Goal: Information Seeking & Learning: Understand process/instructions

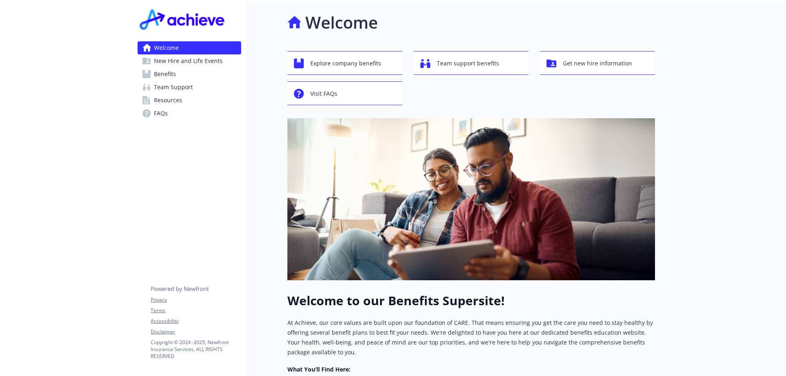
click at [167, 77] on span "Benefits" at bounding box center [165, 74] width 22 height 13
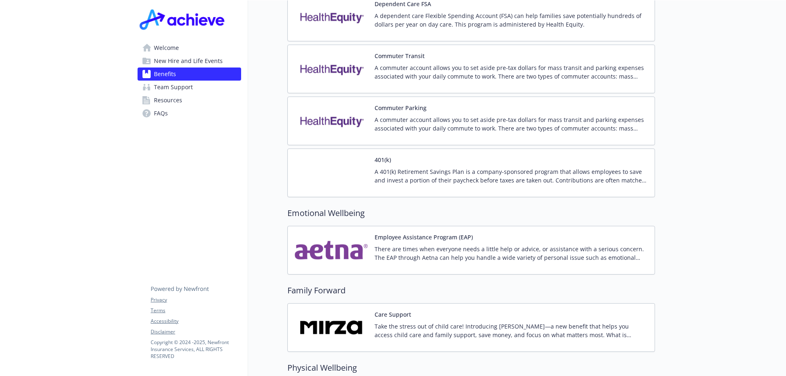
scroll to position [1391, 0]
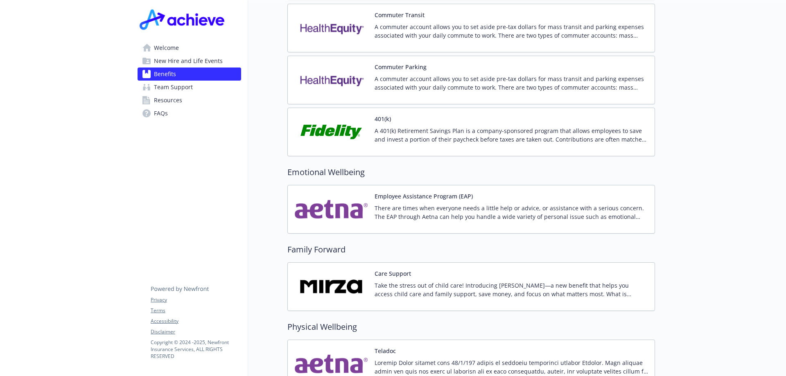
click at [182, 87] on span "Team Support" at bounding box center [173, 87] width 39 height 13
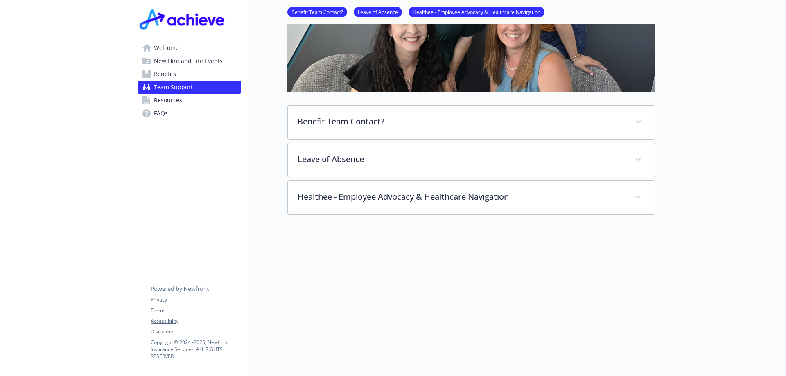
scroll to position [189, 0]
click at [151, 104] on link "Resources" at bounding box center [189, 100] width 104 height 13
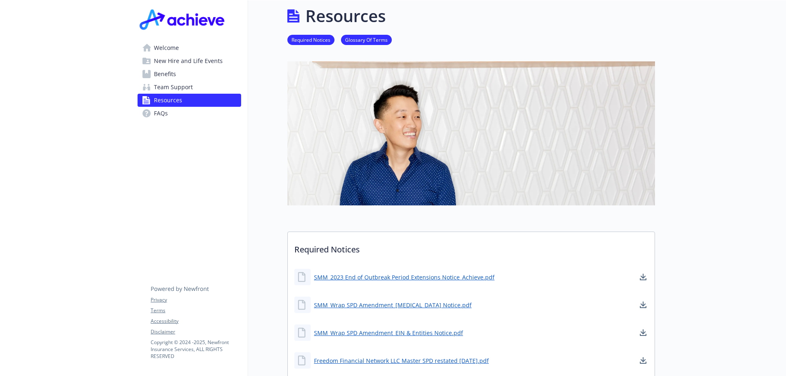
scroll to position [189, 0]
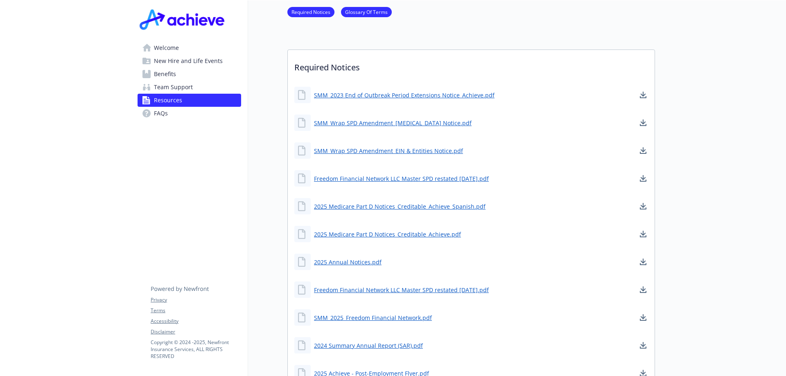
click at [194, 60] on span "New Hire and Life Events" at bounding box center [188, 60] width 69 height 13
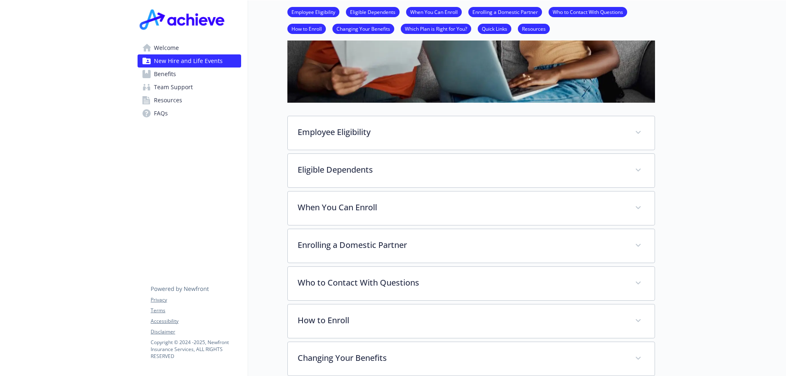
scroll to position [270, 0]
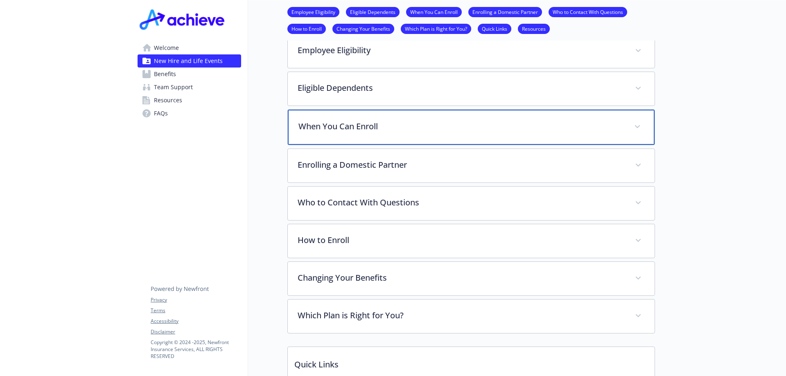
click at [413, 130] on p "When You Can Enroll" at bounding box center [461, 126] width 326 height 12
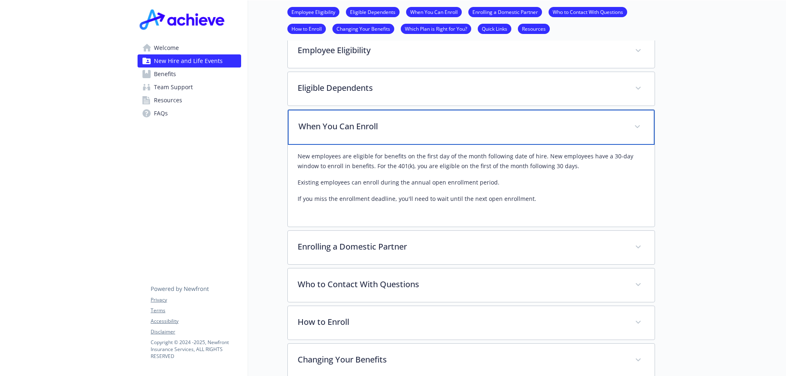
scroll to position [393, 0]
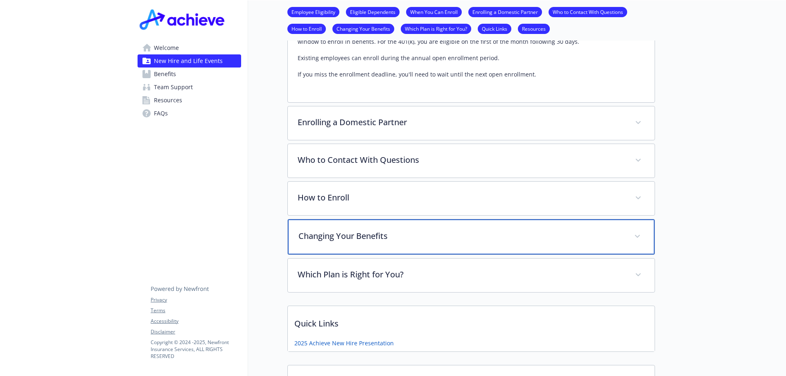
click at [384, 236] on p "Changing Your Benefits" at bounding box center [461, 236] width 326 height 12
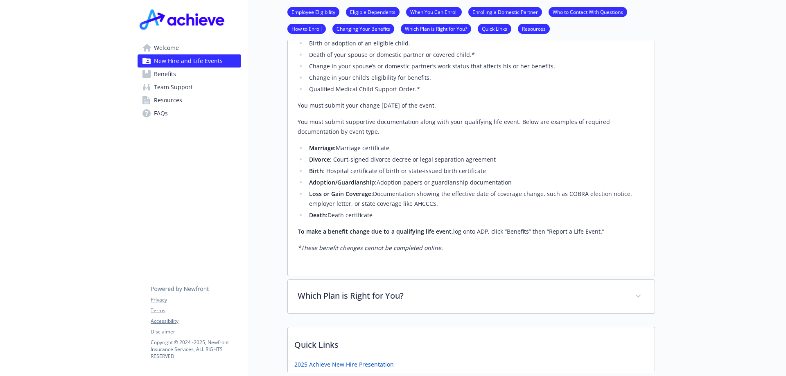
scroll to position [761, 0]
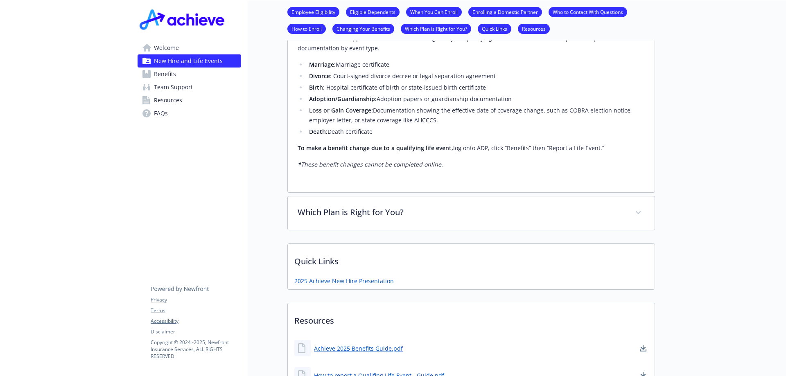
click at [178, 47] on span "Welcome" at bounding box center [166, 47] width 25 height 13
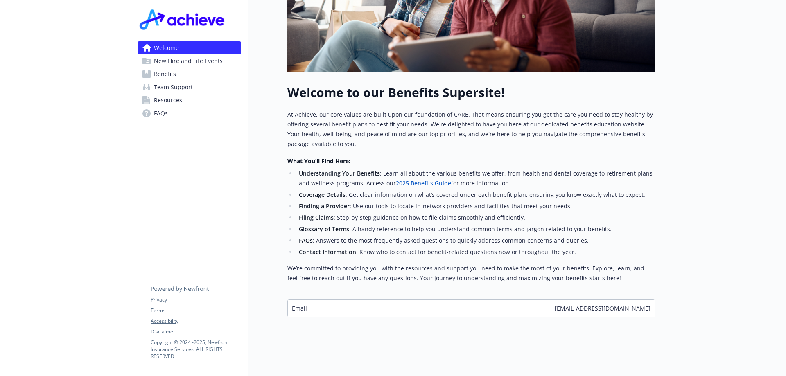
scroll to position [214, 0]
